Goal: Information Seeking & Learning: Learn about a topic

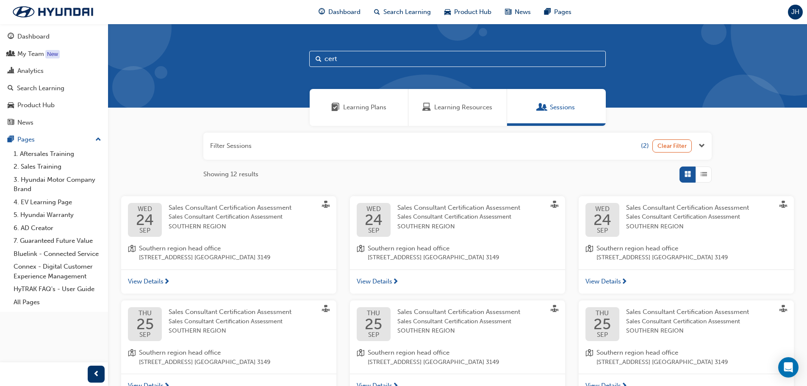
click at [283, 142] on button "button" at bounding box center [457, 146] width 509 height 27
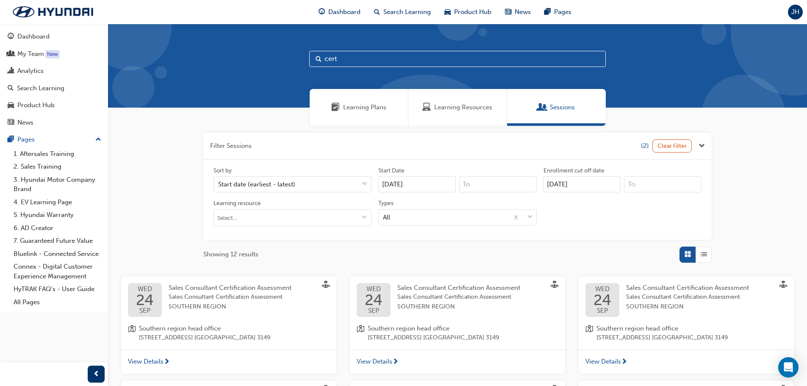
click at [245, 150] on button "button" at bounding box center [457, 146] width 509 height 27
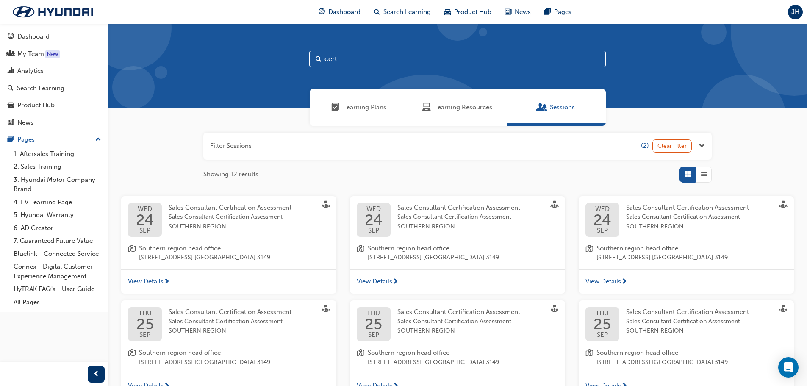
click at [311, 142] on button "button" at bounding box center [457, 146] width 509 height 27
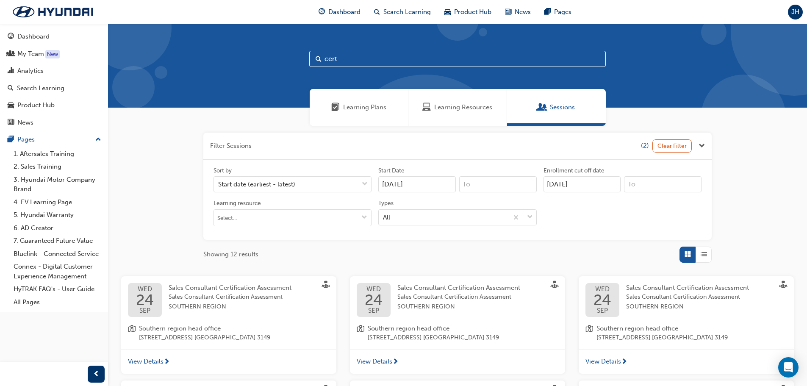
click at [686, 148] on button "Clear Filter" at bounding box center [673, 145] width 40 height 13
type input "[DATE]"
